Goal: Task Accomplishment & Management: Manage account settings

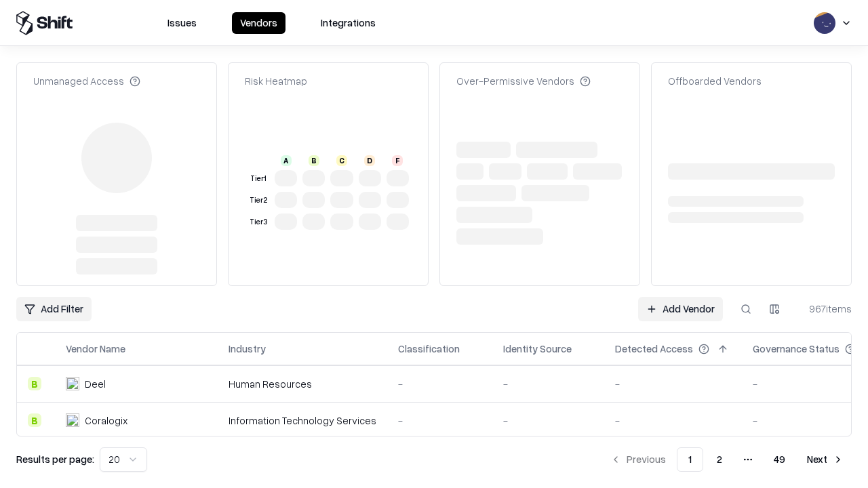
click at [680, 297] on link "Add Vendor" at bounding box center [680, 309] width 85 height 24
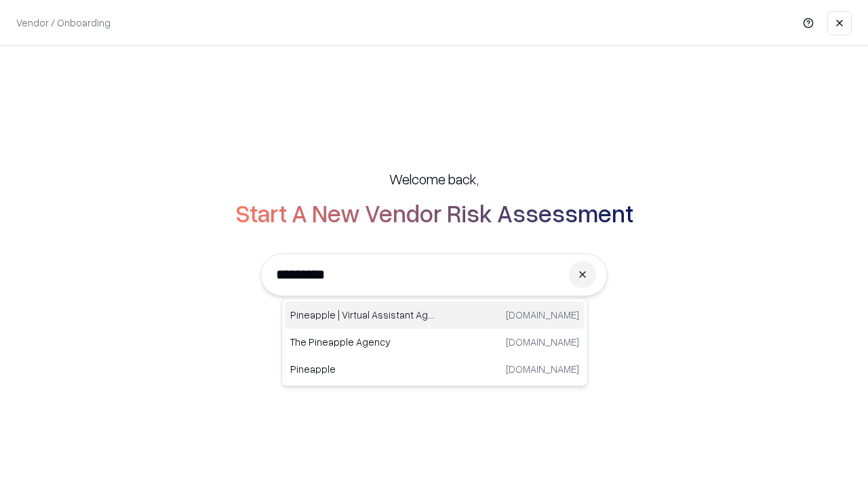
click at [435, 315] on div "Pineapple | Virtual Assistant Agency [DOMAIN_NAME]" at bounding box center [435, 315] width 300 height 27
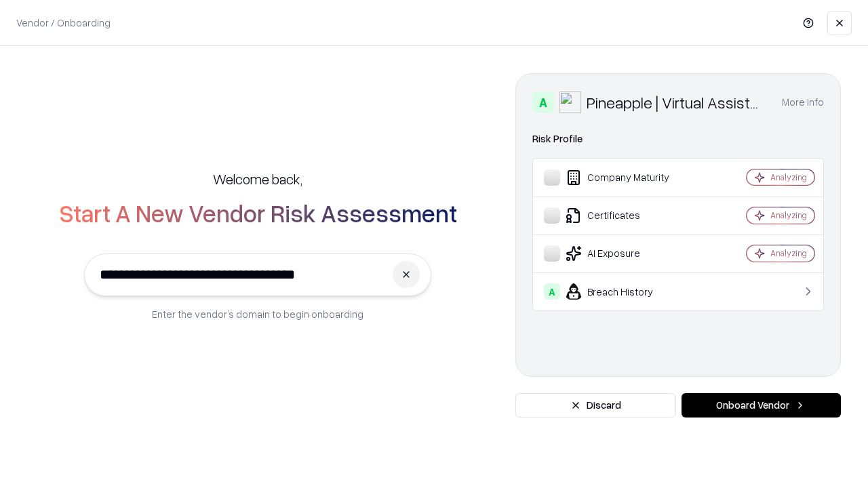
type input "**********"
click at [761, 406] on button "Onboard Vendor" at bounding box center [761, 405] width 159 height 24
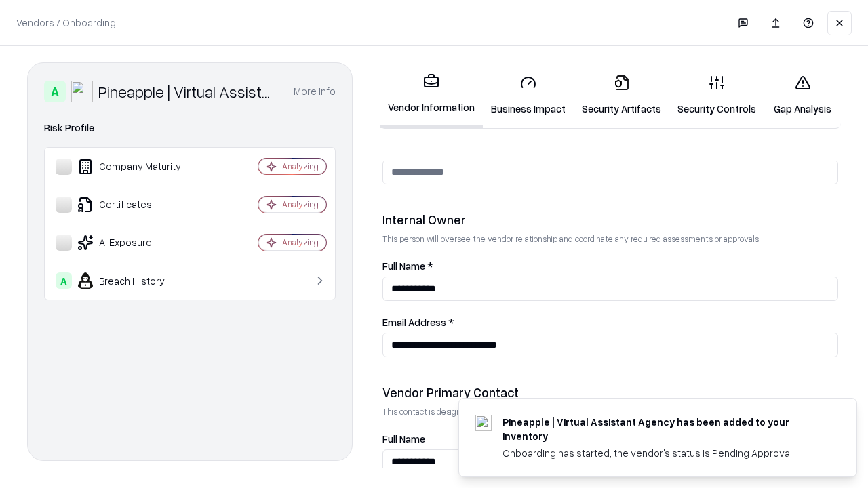
scroll to position [703, 0]
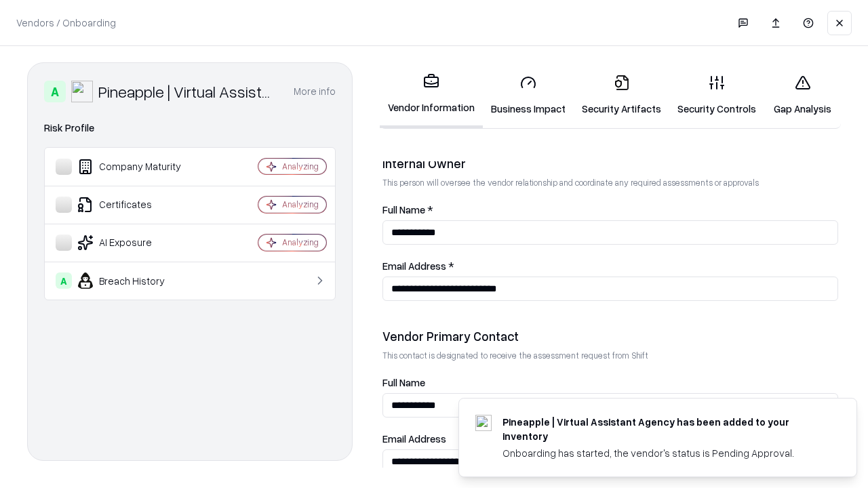
click at [621, 95] on link "Security Artifacts" at bounding box center [622, 95] width 96 height 63
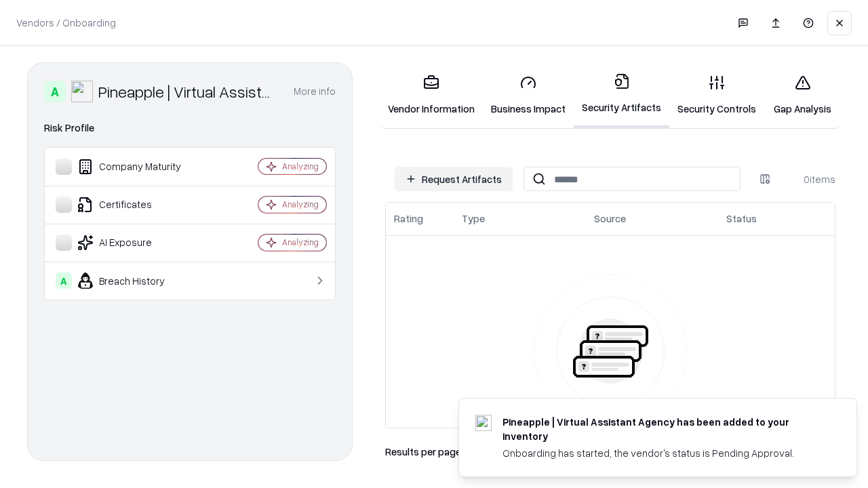
click at [454, 179] on button "Request Artifacts" at bounding box center [454, 179] width 118 height 24
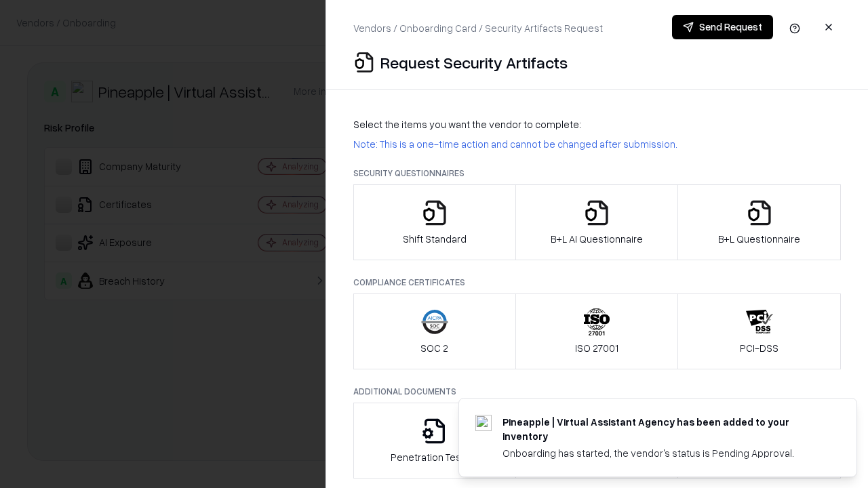
click at [759, 223] on icon "button" at bounding box center [759, 212] width 27 height 27
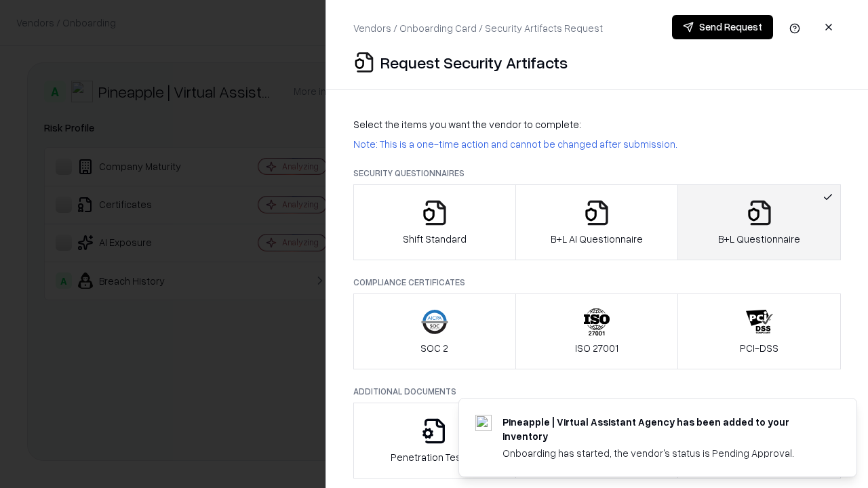
click at [596, 223] on icon "button" at bounding box center [596, 212] width 27 height 27
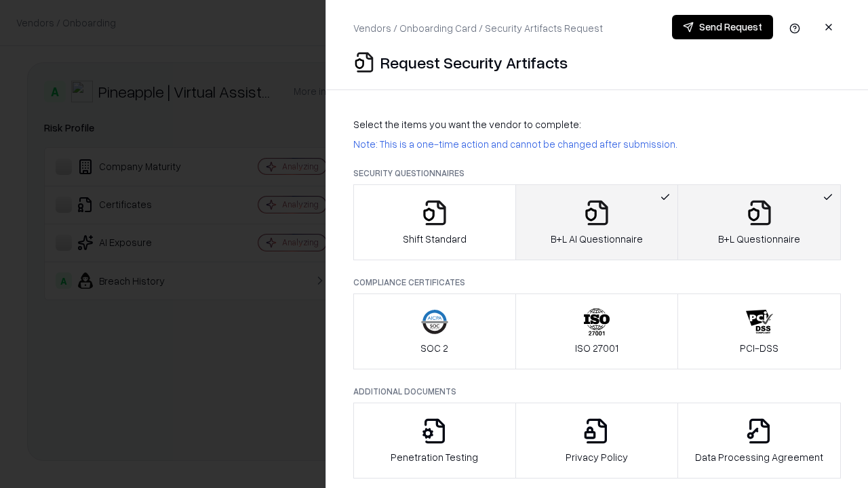
click at [722, 27] on button "Send Request" at bounding box center [722, 27] width 101 height 24
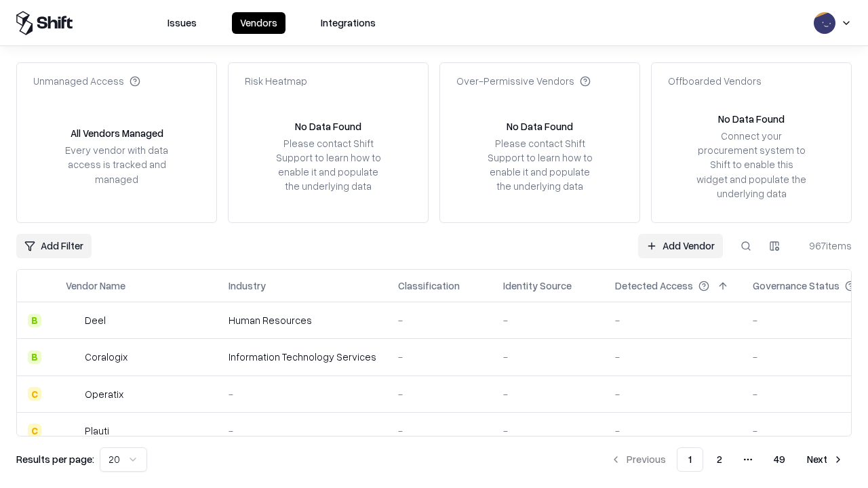
click at [746, 246] on button at bounding box center [746, 246] width 24 height 24
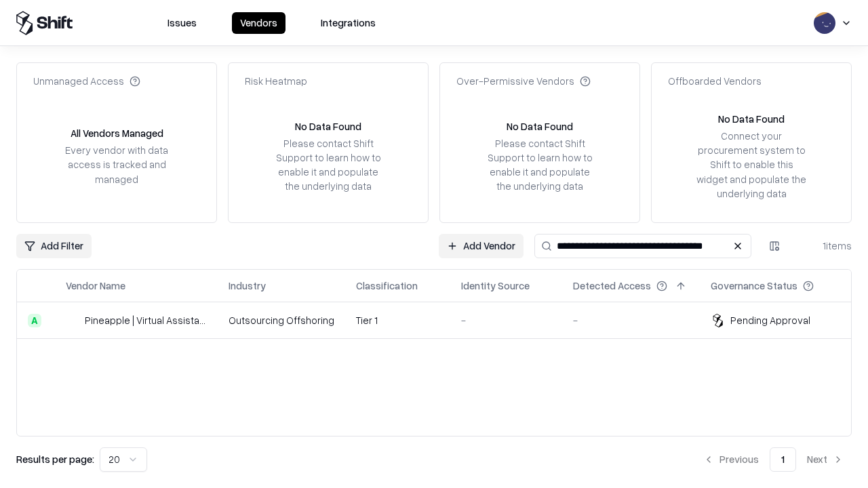
type input "**********"
click at [442, 320] on td "Tier 1" at bounding box center [397, 321] width 105 height 37
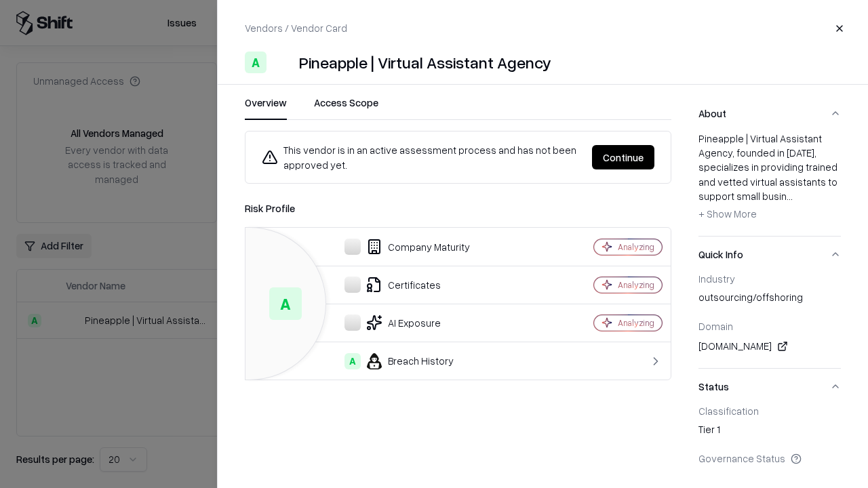
click at [623, 157] on button "Continue" at bounding box center [623, 157] width 62 height 24
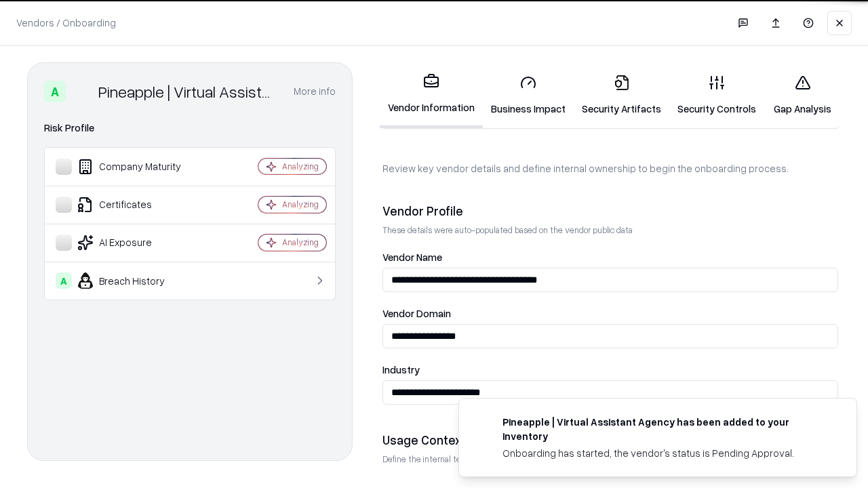
click at [621, 95] on link "Security Artifacts" at bounding box center [622, 95] width 96 height 63
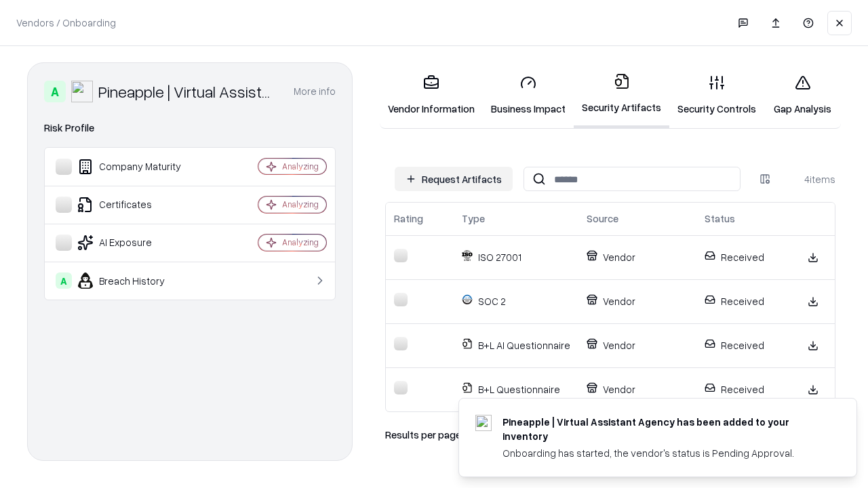
click at [803, 95] on link "Gap Analysis" at bounding box center [803, 95] width 77 height 63
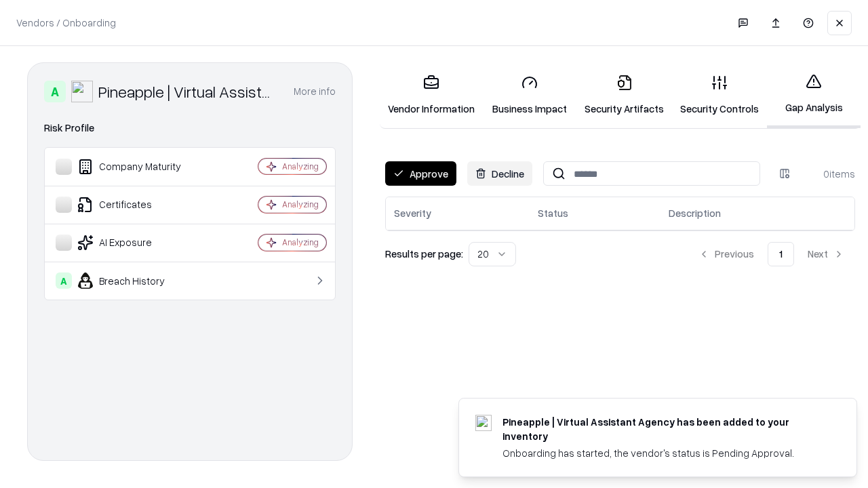
click at [421, 174] on button "Approve" at bounding box center [420, 173] width 71 height 24
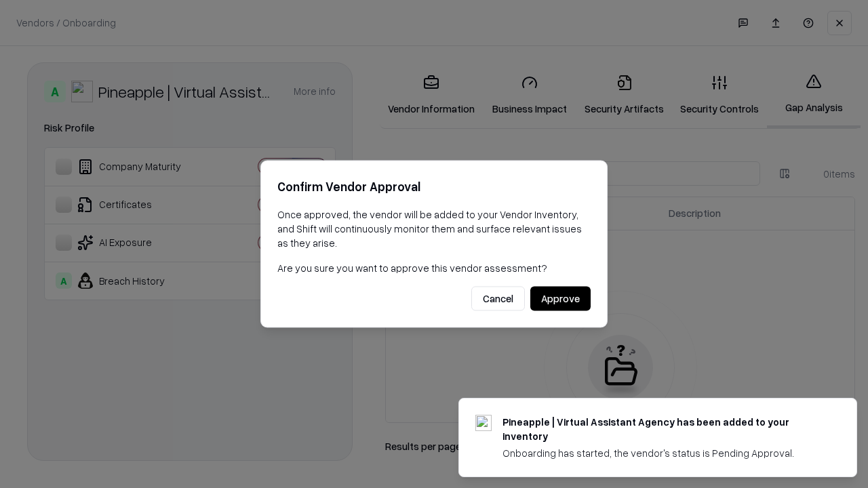
click at [560, 298] on button "Approve" at bounding box center [561, 299] width 60 height 24
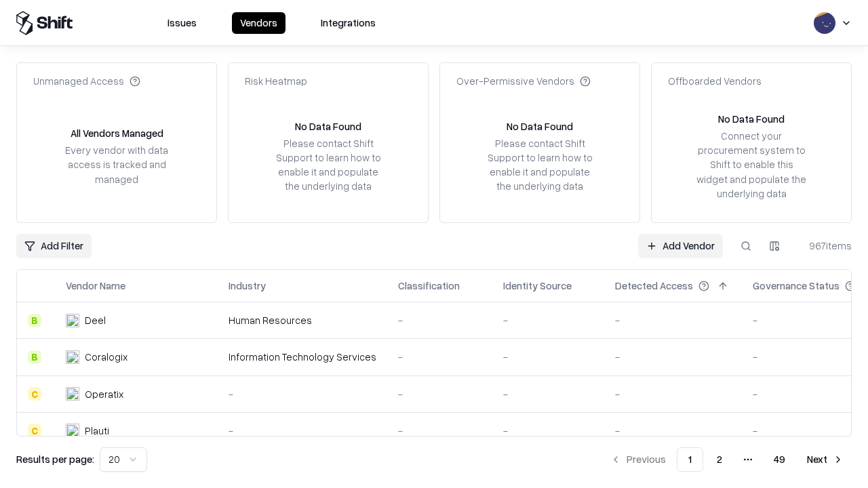
type input "**********"
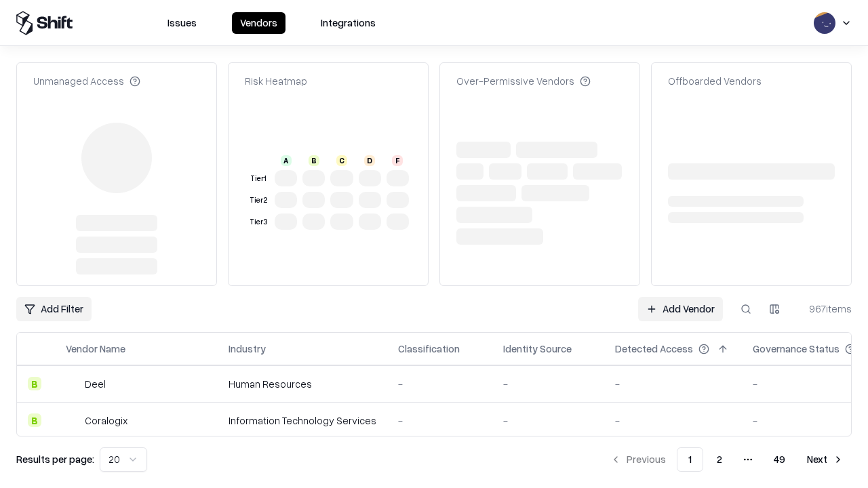
click at [680, 297] on link "Add Vendor" at bounding box center [680, 309] width 85 height 24
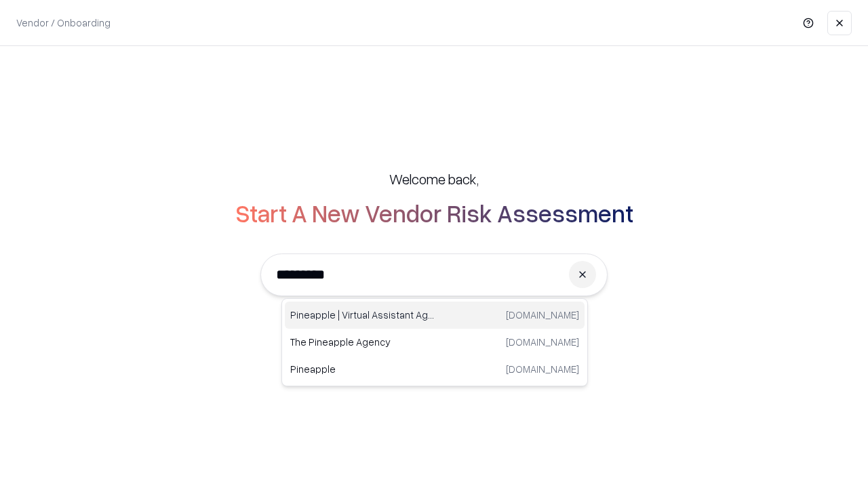
click at [435, 315] on div "Pineapple | Virtual Assistant Agency trypineapple.com" at bounding box center [435, 315] width 300 height 27
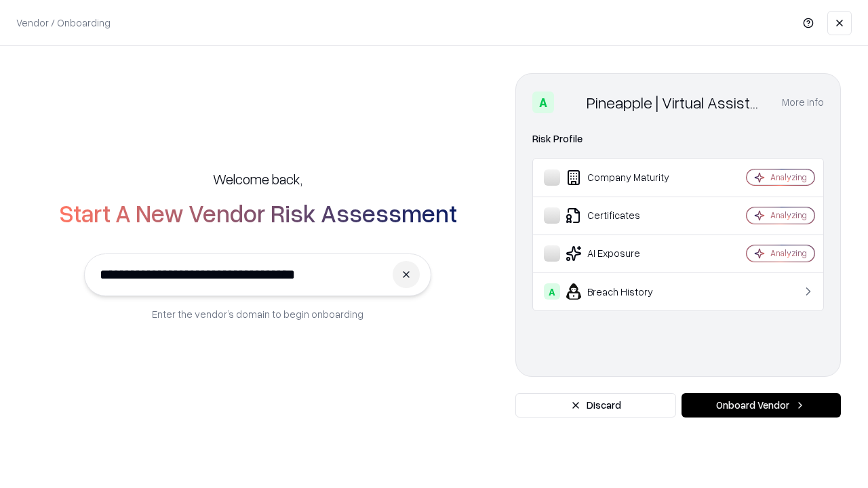
type input "**********"
click at [761, 406] on button "Onboard Vendor" at bounding box center [761, 405] width 159 height 24
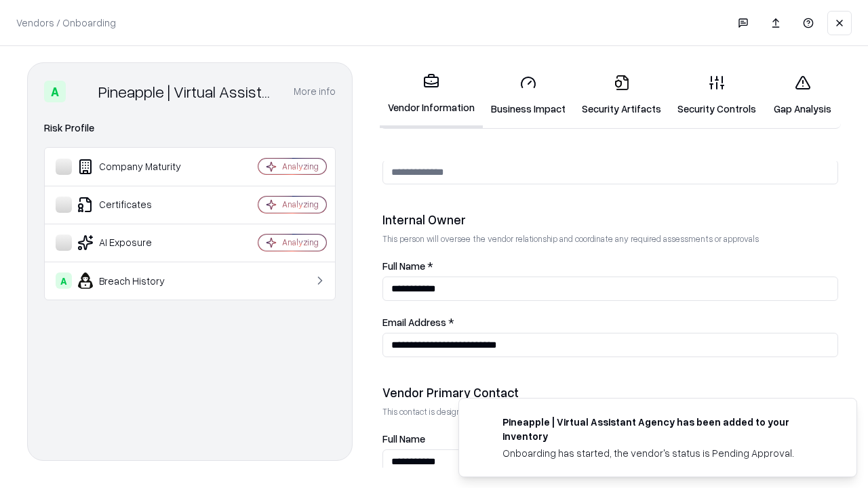
scroll to position [703, 0]
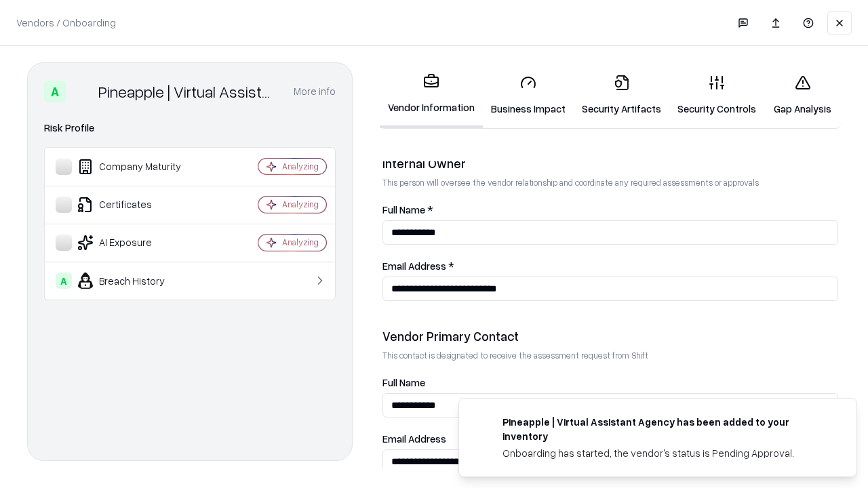
click at [803, 95] on link "Gap Analysis" at bounding box center [803, 95] width 77 height 63
